Goal: Information Seeking & Learning: Find specific fact

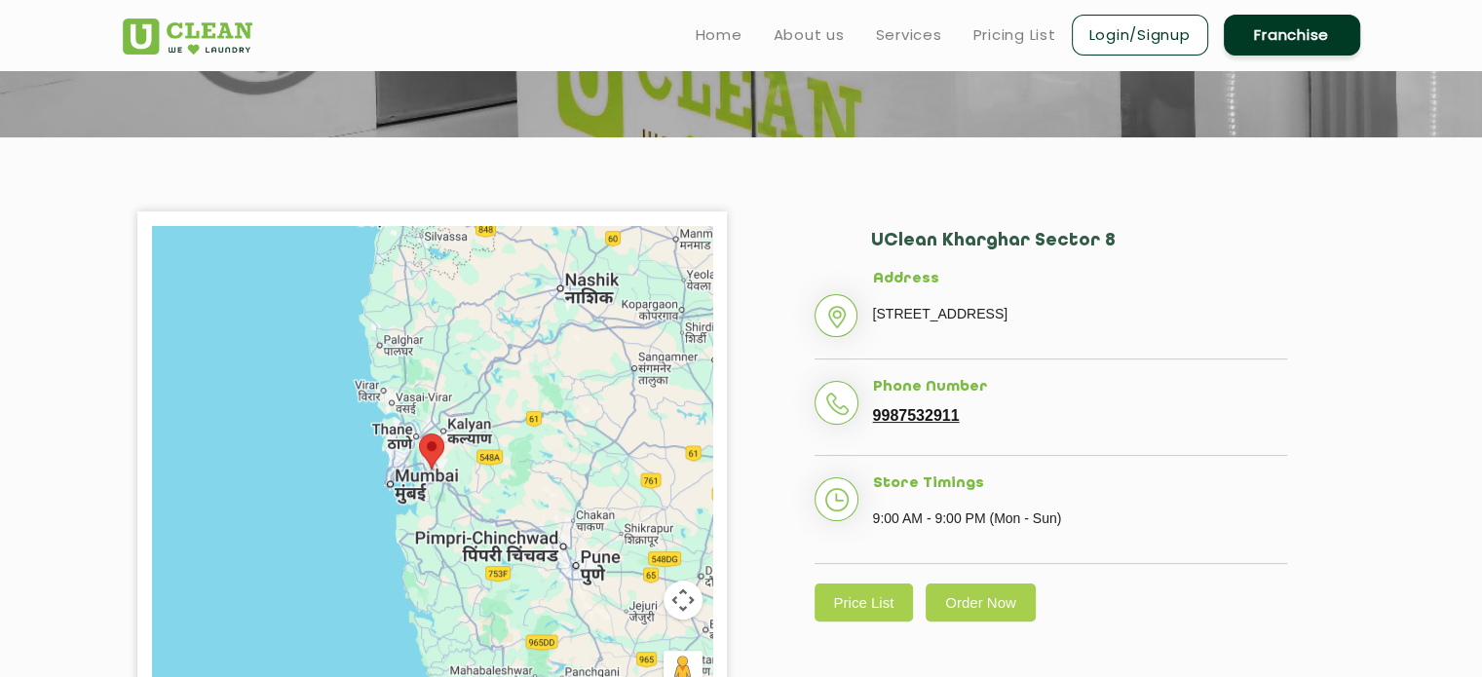
scroll to position [351, 0]
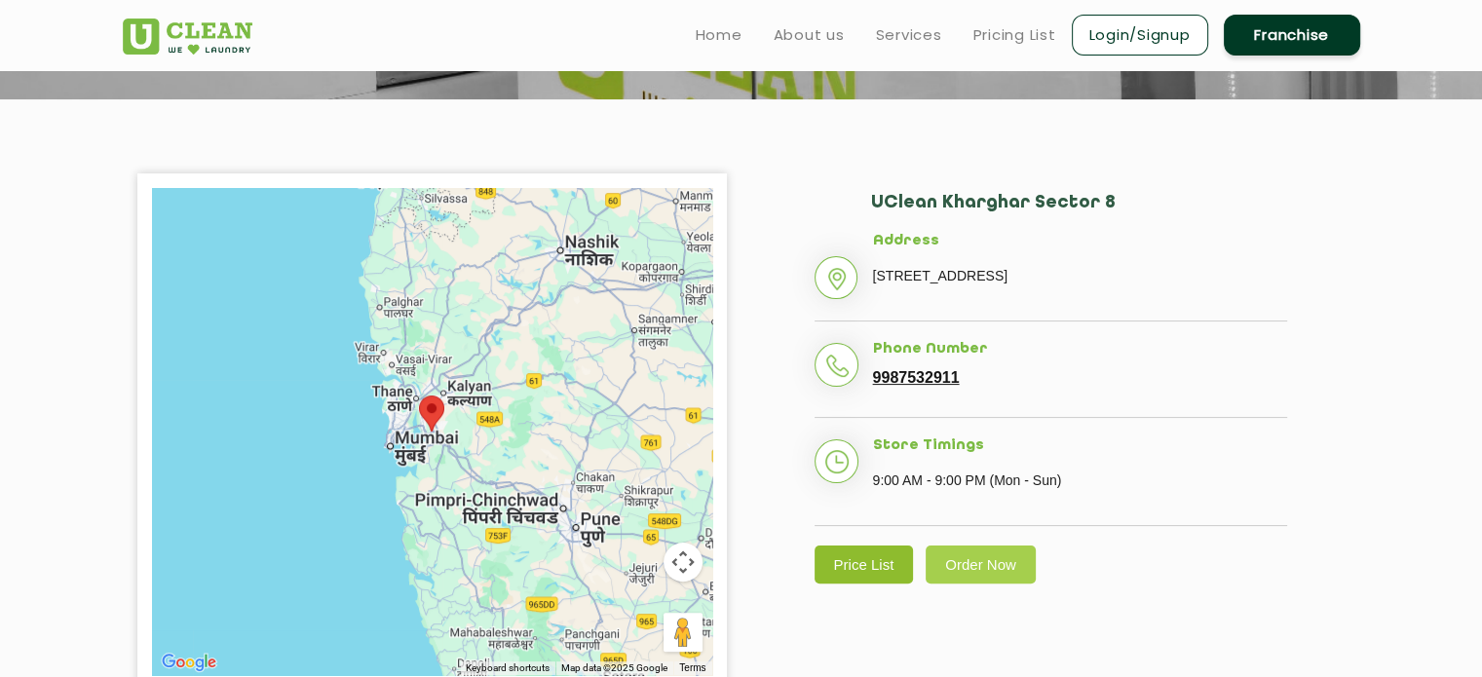
click at [846, 584] on link "Price List" at bounding box center [864, 565] width 99 height 38
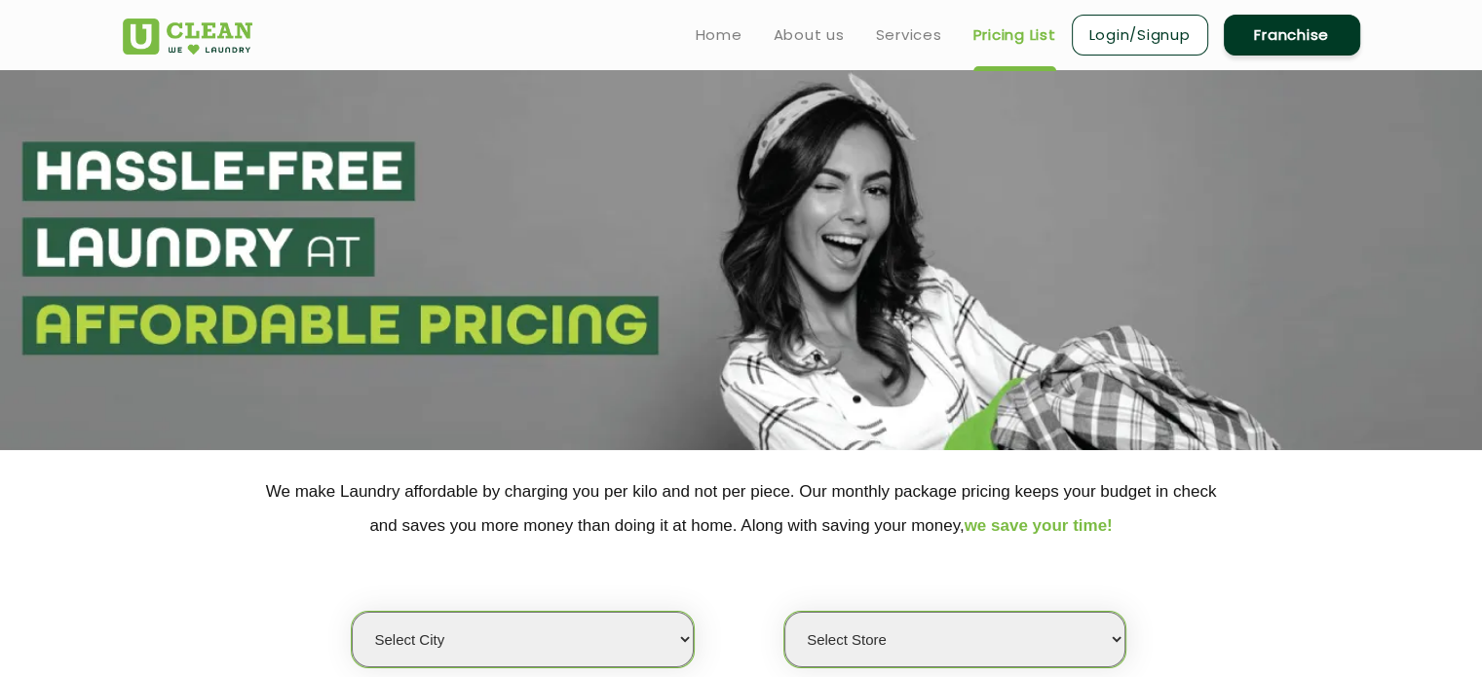
click at [671, 634] on select "Select city [GEOGRAPHIC_DATA] [GEOGRAPHIC_DATA] [GEOGRAPHIC_DATA] [GEOGRAPHIC_D…" at bounding box center [522, 640] width 341 height 56
select select "50"
click at [352, 612] on select "Select city [GEOGRAPHIC_DATA] [GEOGRAPHIC_DATA] [GEOGRAPHIC_DATA] [GEOGRAPHIC_D…" at bounding box center [522, 640] width 341 height 56
click at [869, 638] on select "Select Store [GEOGRAPHIC_DATA] Sector 8 UClean Sector 44 Seawoods [GEOGRAPHIC_D…" at bounding box center [955, 640] width 341 height 56
select select "276"
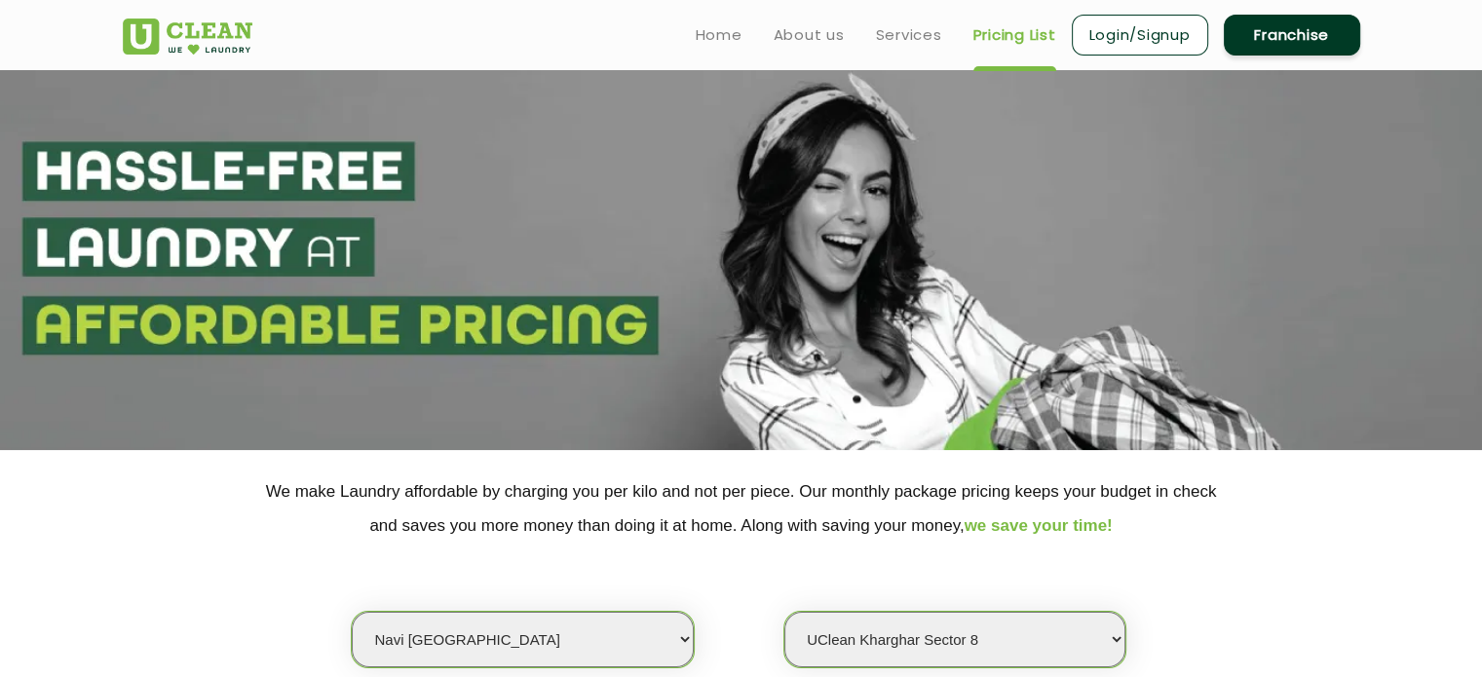
click at [785, 612] on select "Select Store [GEOGRAPHIC_DATA] Sector 8 UClean Sector 44 Seawoods [GEOGRAPHIC_D…" at bounding box center [955, 640] width 341 height 56
